Goal: Transaction & Acquisition: Purchase product/service

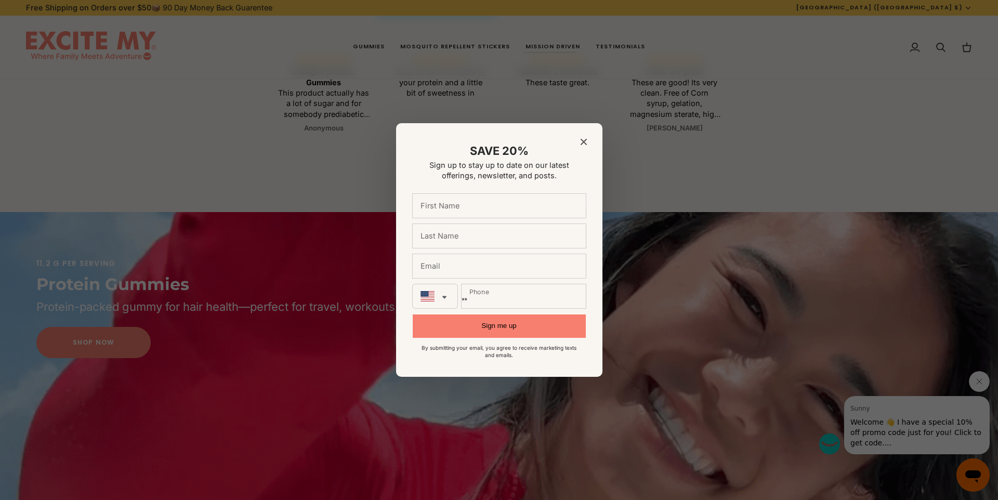
scroll to position [701, 0]
click at [591, 142] on div "SAVE 20% Sign up to stay up to date on our latest offerings, newsletter, and po…" at bounding box center [499, 250] width 206 height 254
click at [586, 142] on icon "Close modal" at bounding box center [584, 142] width 6 height 6
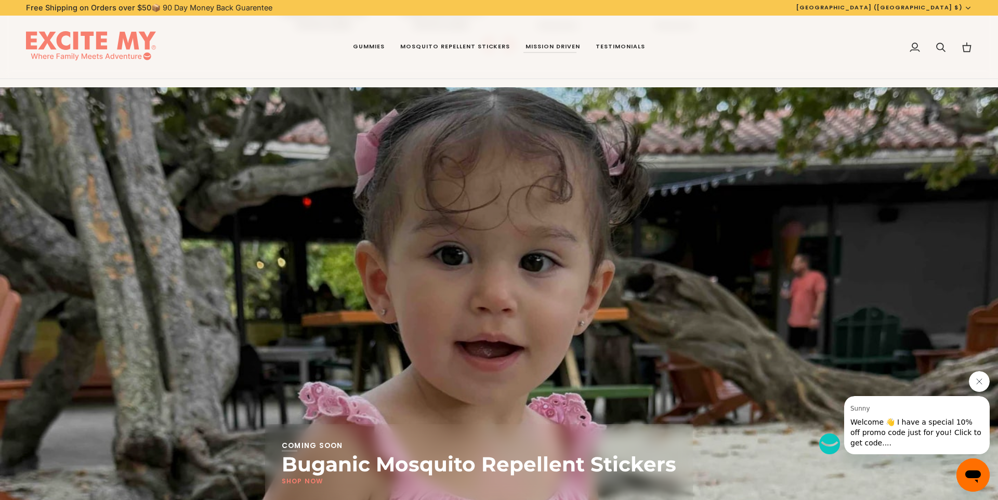
scroll to position [1781, 0]
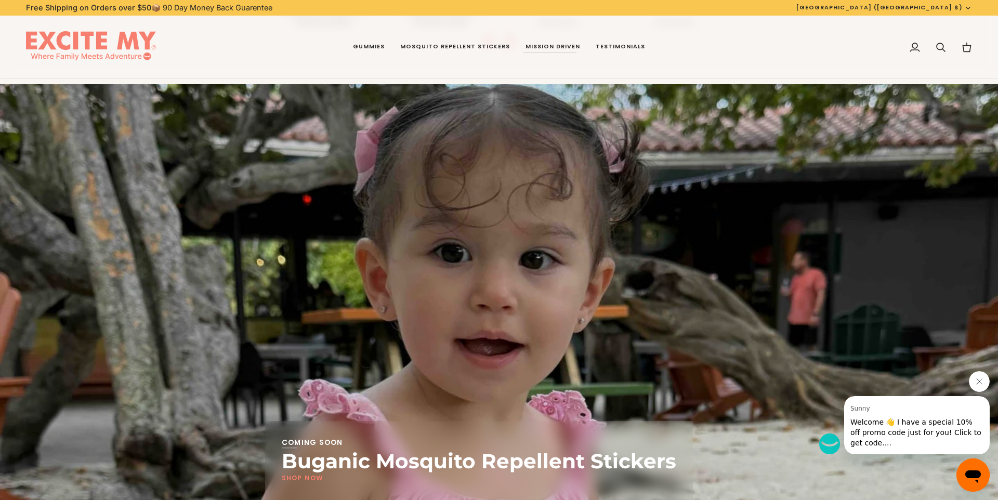
click at [977, 385] on icon "Close message from Sunny" at bounding box center [980, 382] width 8 height 8
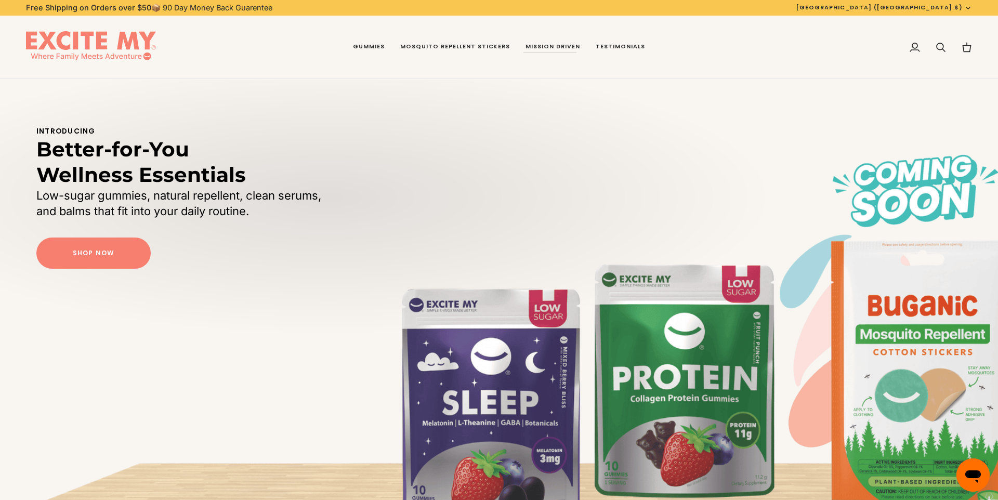
scroll to position [0, 0]
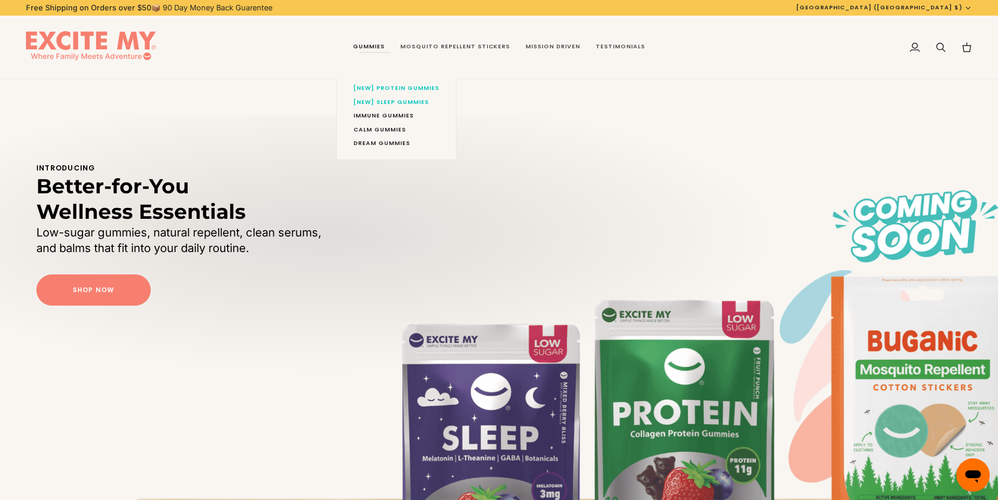
click at [377, 48] on link "Gummies" at bounding box center [368, 47] width 47 height 63
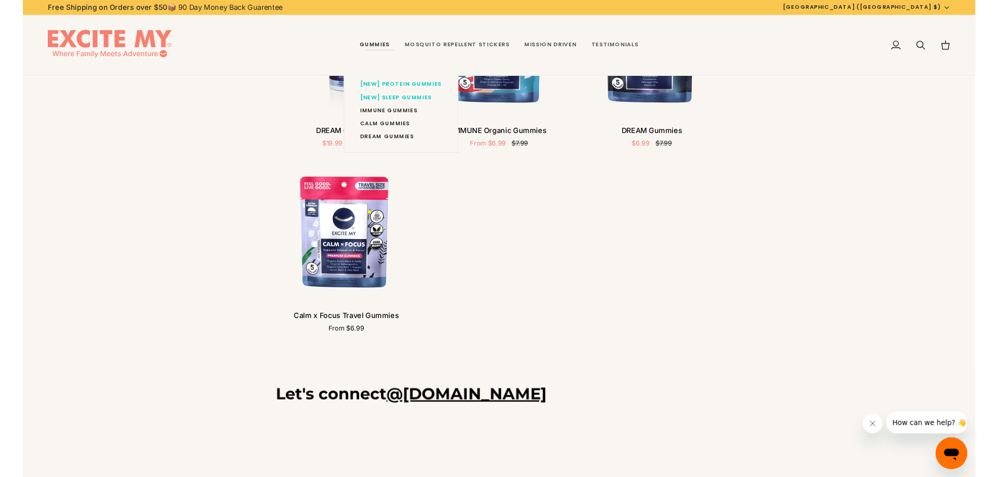
scroll to position [387, 0]
